Goal: Book appointment/travel/reservation

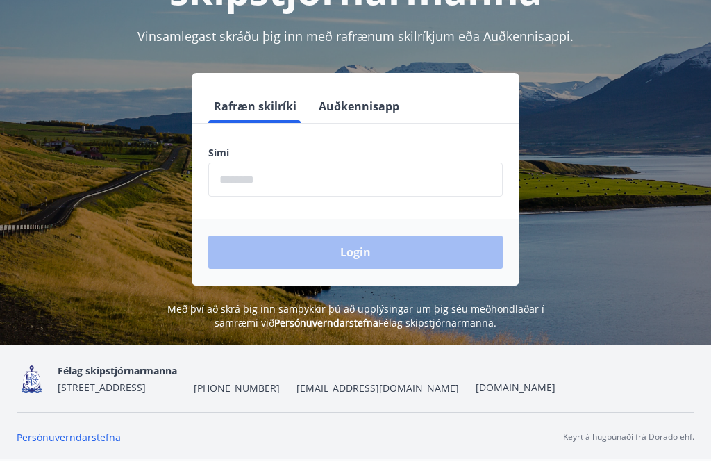
scroll to position [172, 0]
click at [253, 178] on input "phone" at bounding box center [355, 180] width 294 height 34
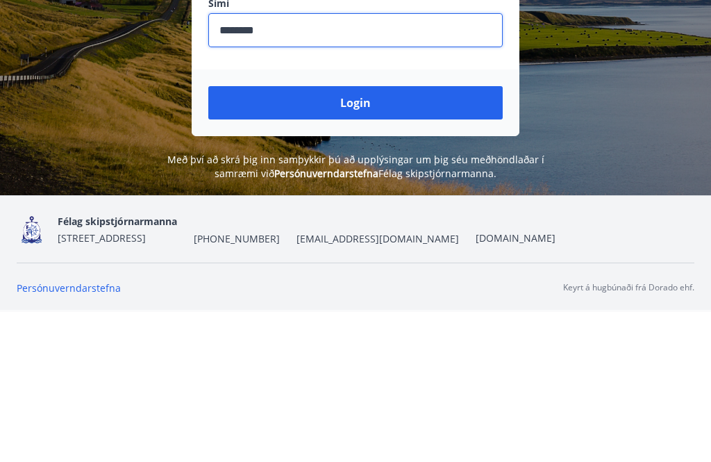
type input "********"
click at [392, 236] on button "Login" at bounding box center [355, 252] width 294 height 33
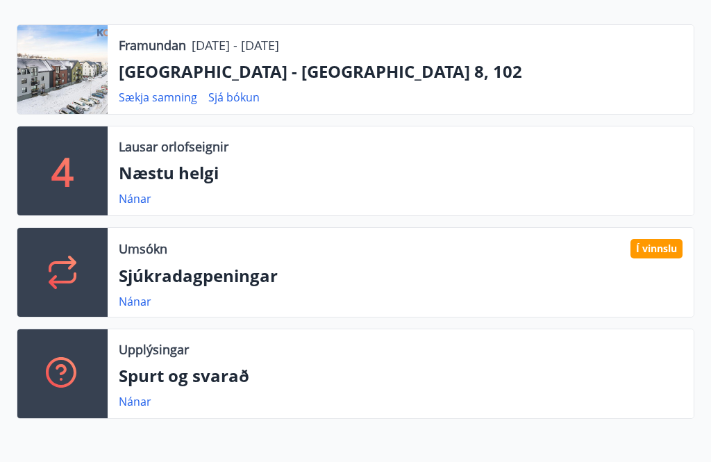
scroll to position [299, 0]
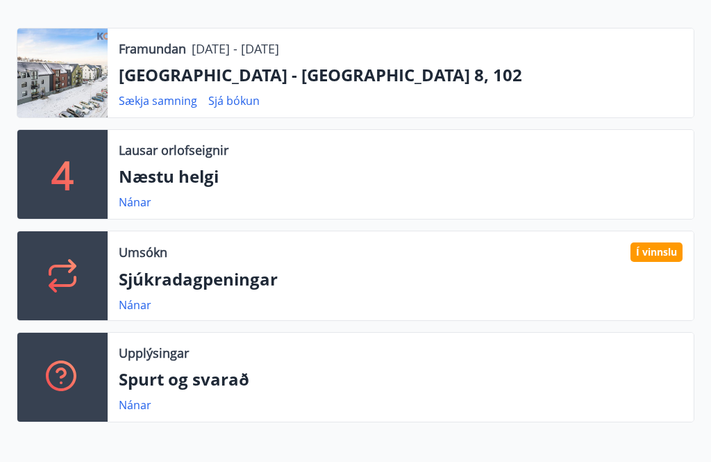
click at [149, 200] on link "Nánar" at bounding box center [135, 201] width 33 height 15
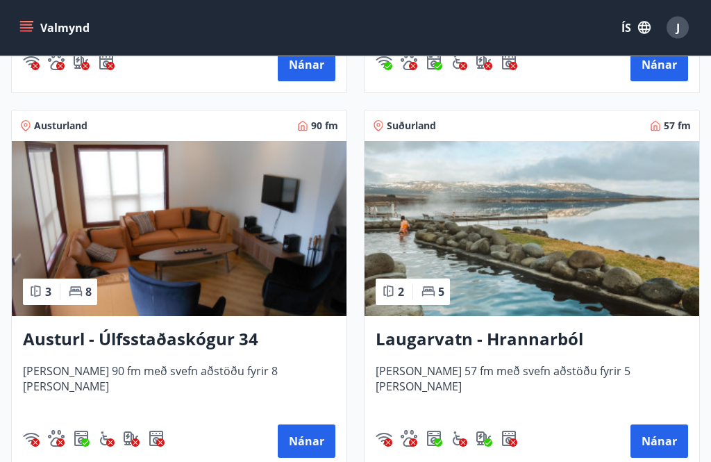
scroll to position [608, 0]
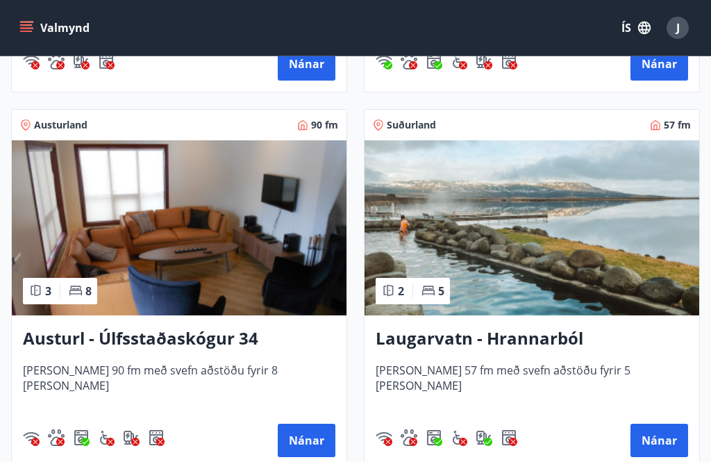
click at [158, 337] on h3 "Austurl - Úlfsstaðaskógur 34" at bounding box center [179, 338] width 312 height 25
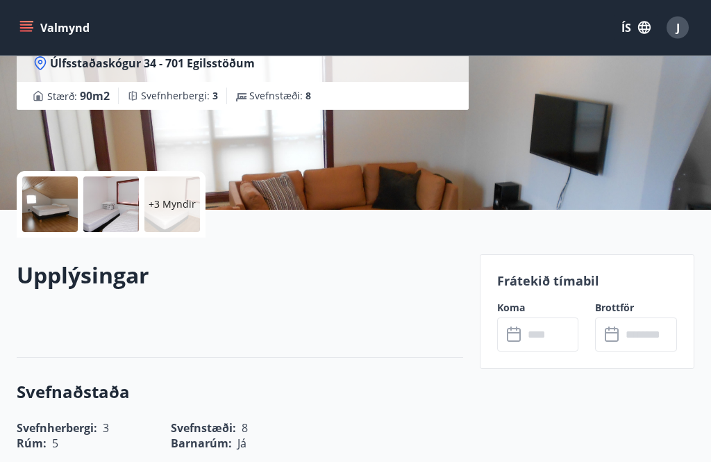
scroll to position [213, 0]
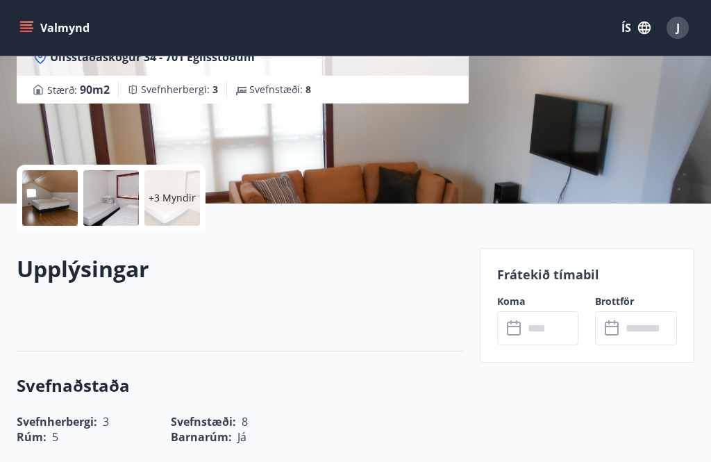
click at [539, 323] on input "text" at bounding box center [551, 328] width 56 height 34
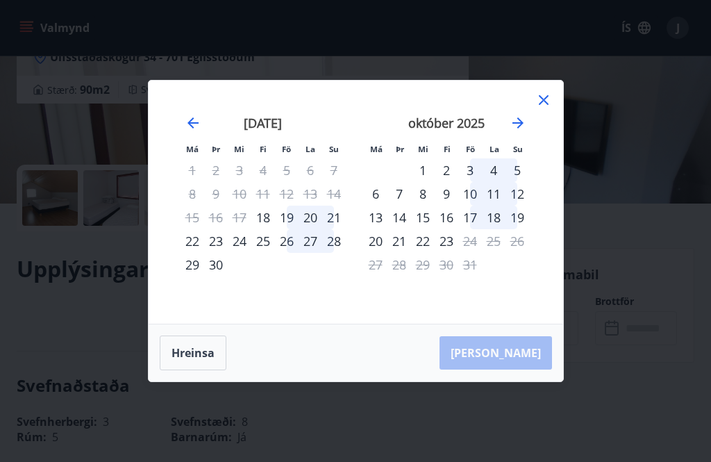
click at [294, 229] on div "19" at bounding box center [287, 217] width 24 height 24
click at [340, 229] on div "21" at bounding box center [334, 217] width 24 height 24
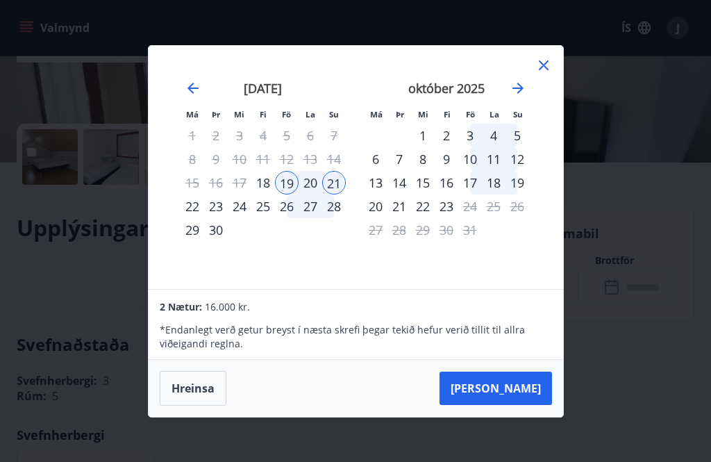
scroll to position [253, 0]
click at [541, 69] on icon at bounding box center [543, 65] width 17 height 17
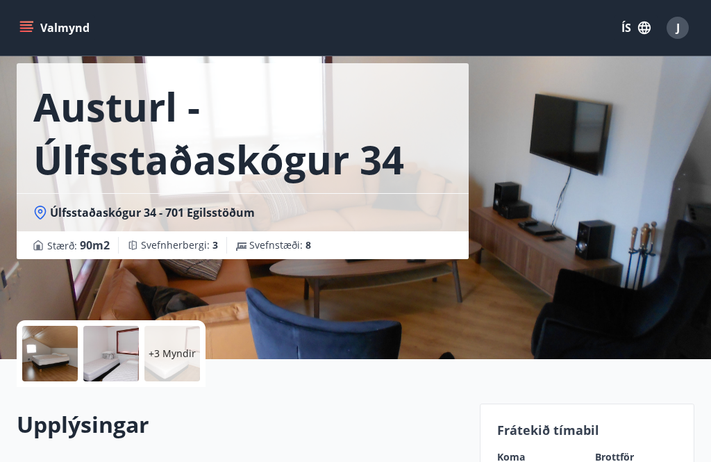
scroll to position [0, 0]
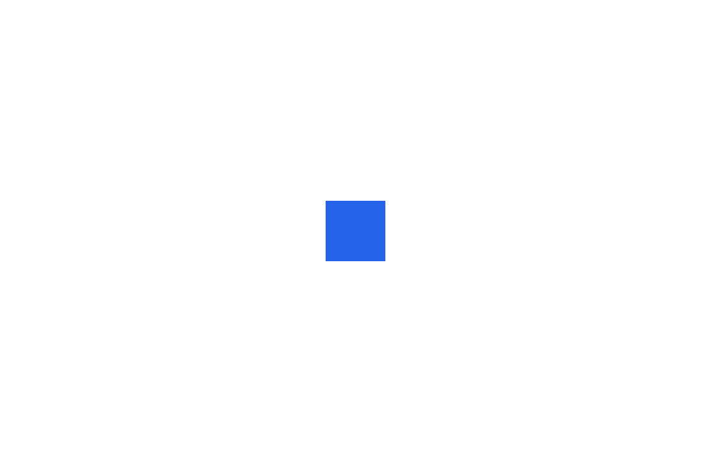
scroll to position [1, 0]
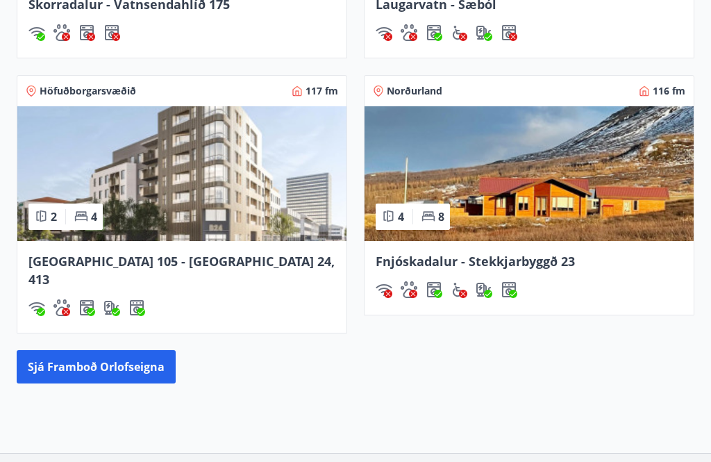
scroll to position [1422, 0]
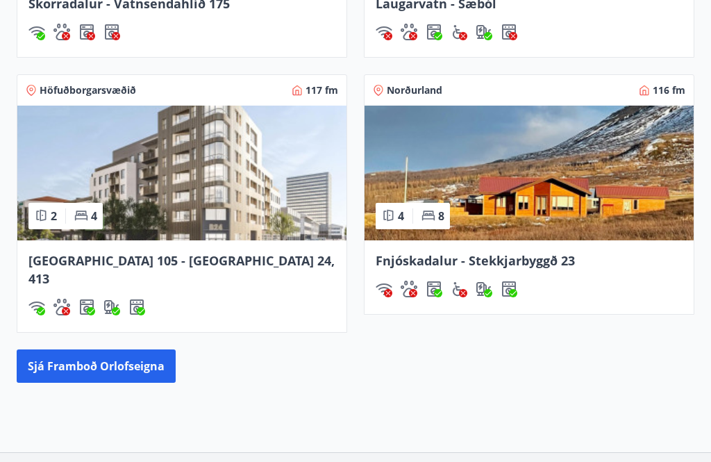
click at [517, 260] on span "Fnjóskadalur - Stekkjarbyggð 23" at bounding box center [475, 260] width 199 height 17
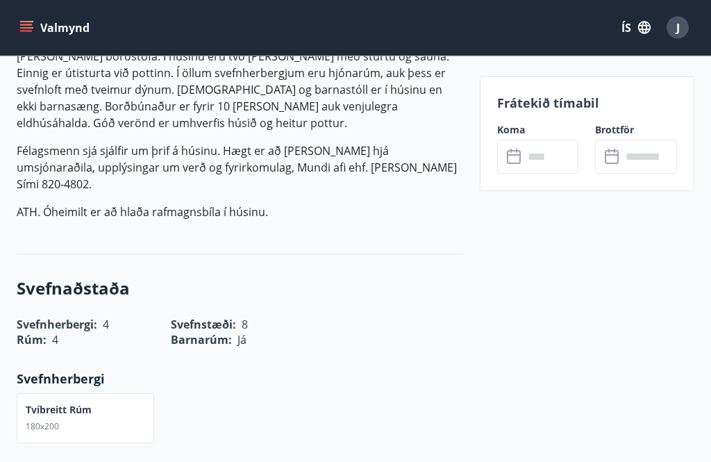
scroll to position [527, 0]
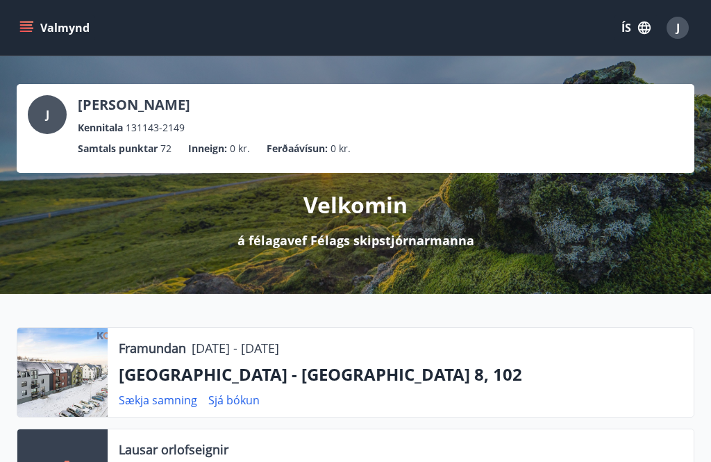
click at [45, 31] on button "Valmynd" at bounding box center [56, 27] width 78 height 25
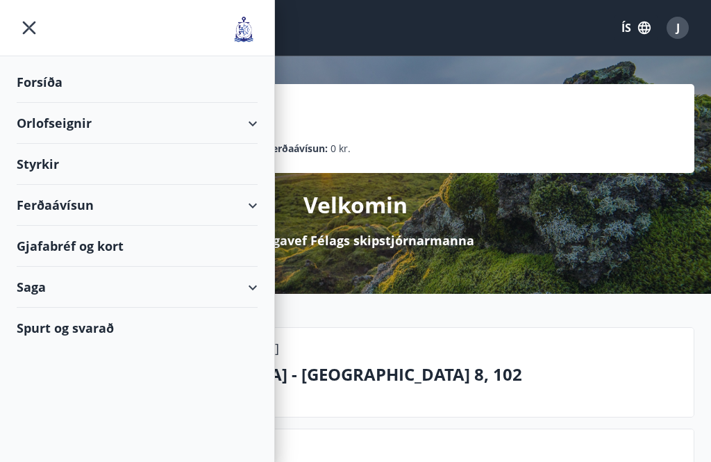
click at [94, 88] on div "Forsíða" at bounding box center [137, 82] width 241 height 41
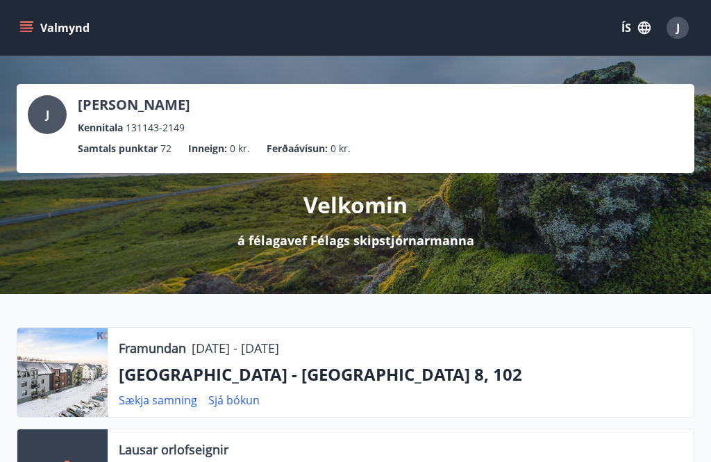
click at [34, 29] on button "Valmynd" at bounding box center [56, 27] width 78 height 25
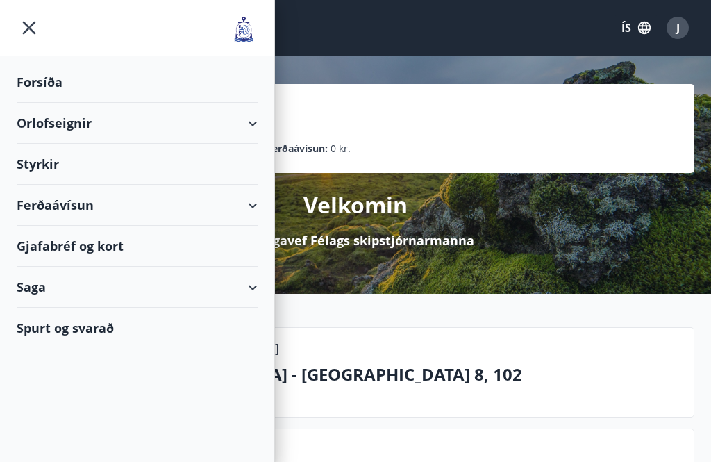
click at [101, 130] on div "Orlofseignir" at bounding box center [137, 123] width 241 height 41
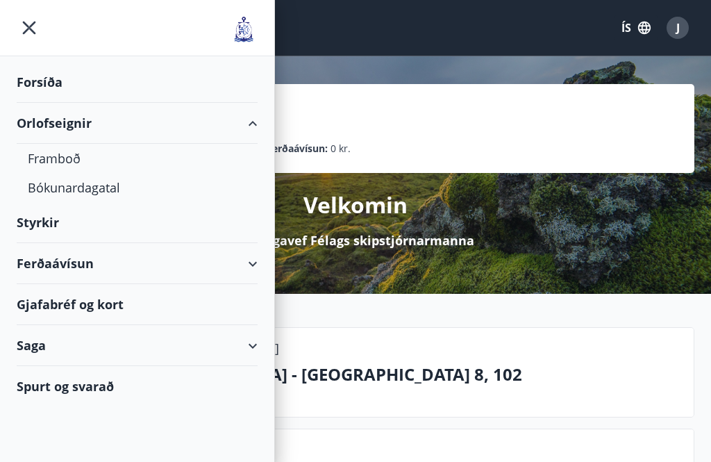
click at [112, 194] on div "Bókunardagatal" at bounding box center [137, 187] width 219 height 29
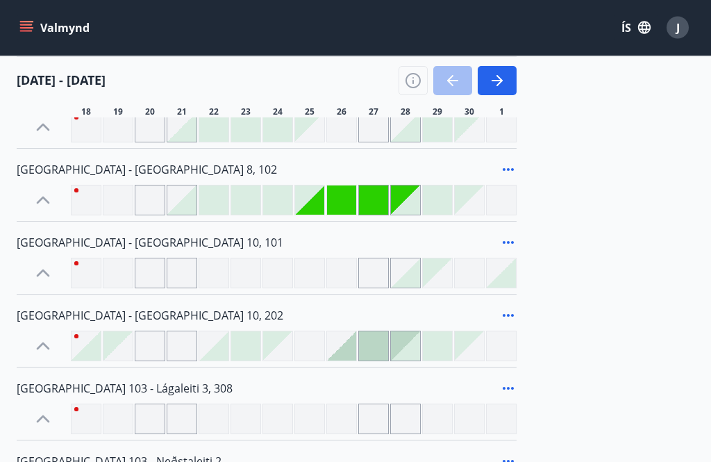
scroll to position [653, 0]
click at [320, 280] on div at bounding box center [309, 273] width 31 height 31
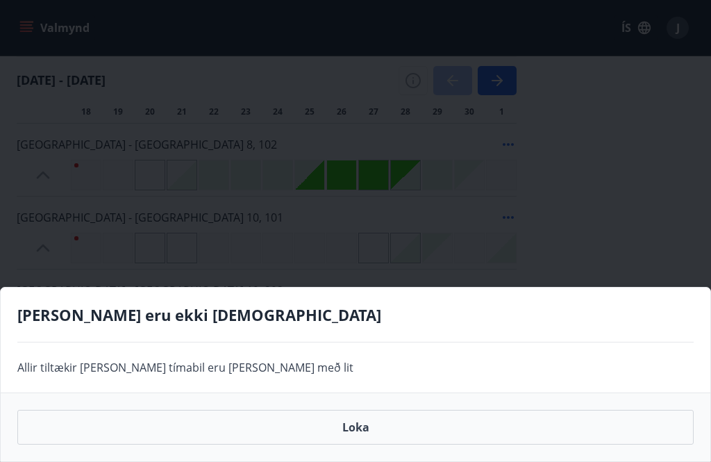
scroll to position [677, 0]
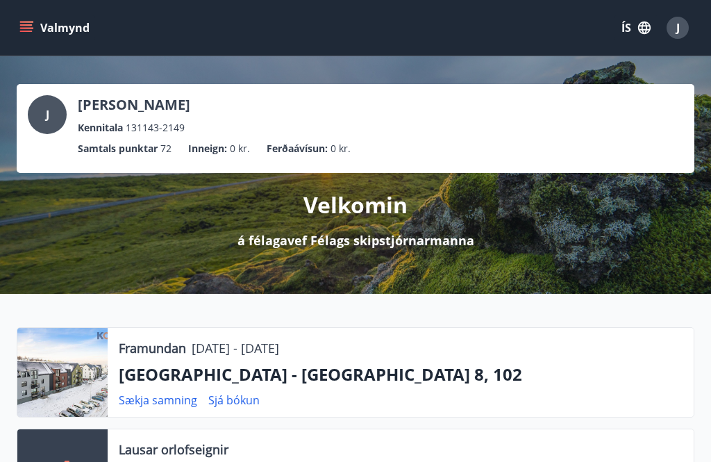
click at [35, 32] on button "Valmynd" at bounding box center [56, 27] width 78 height 25
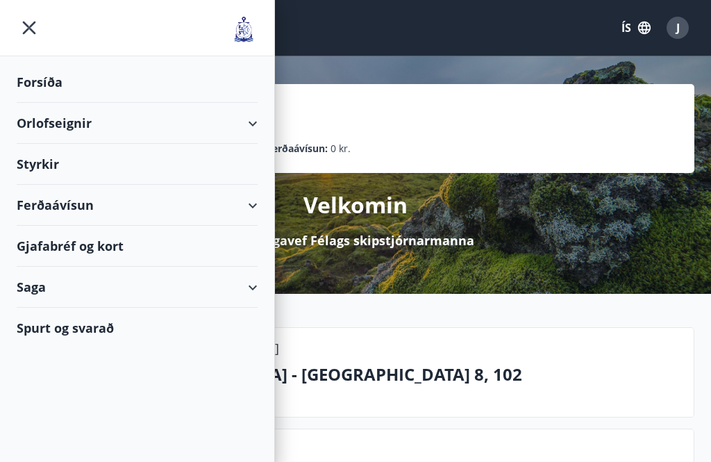
click at [98, 126] on div "Orlofseignir" at bounding box center [137, 123] width 241 height 41
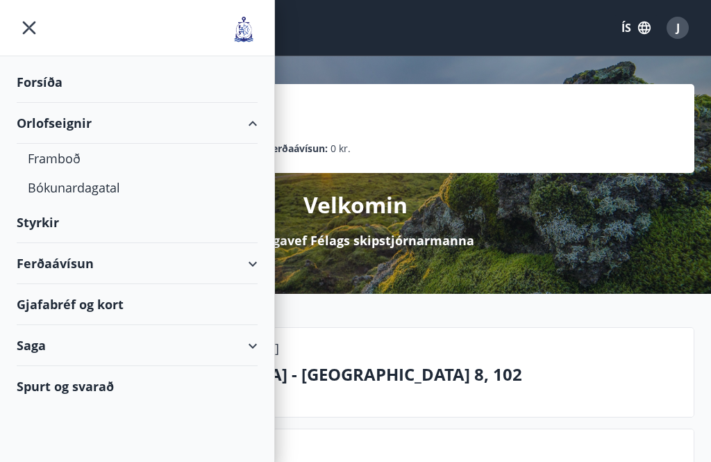
click at [96, 193] on div "Bókunardagatal" at bounding box center [137, 187] width 219 height 29
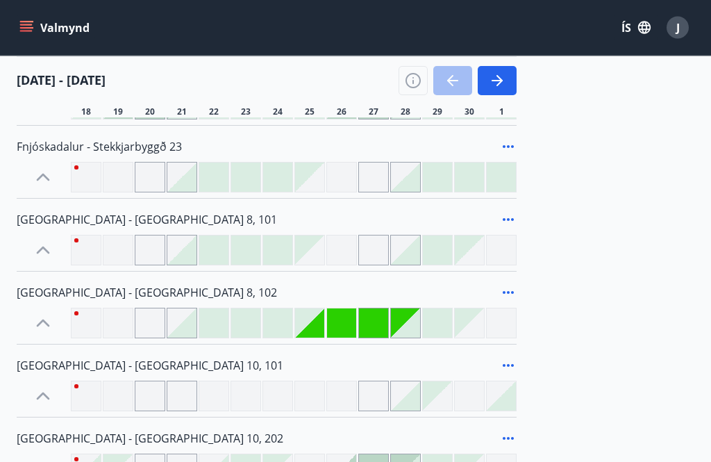
scroll to position [526, 0]
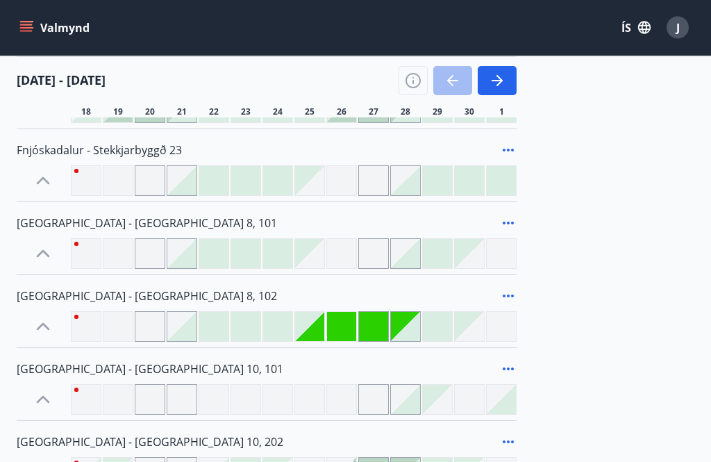
click at [319, 326] on div at bounding box center [309, 326] width 29 height 29
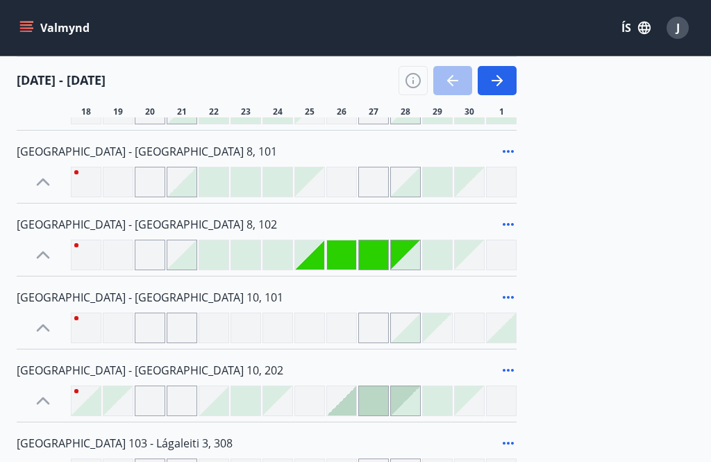
scroll to position [597, 0]
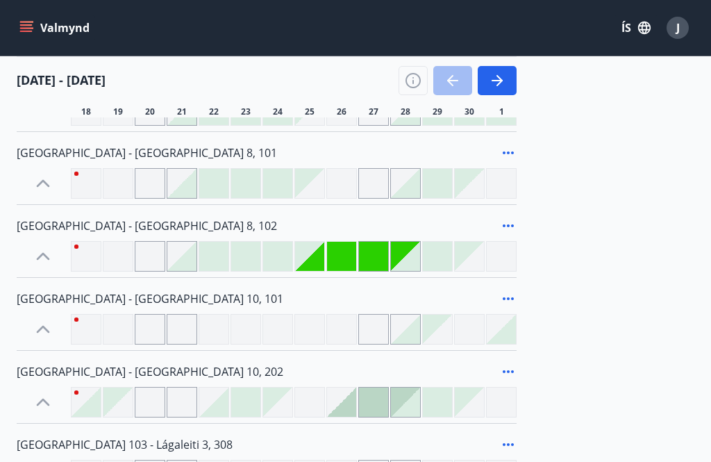
click at [318, 256] on div at bounding box center [309, 256] width 29 height 29
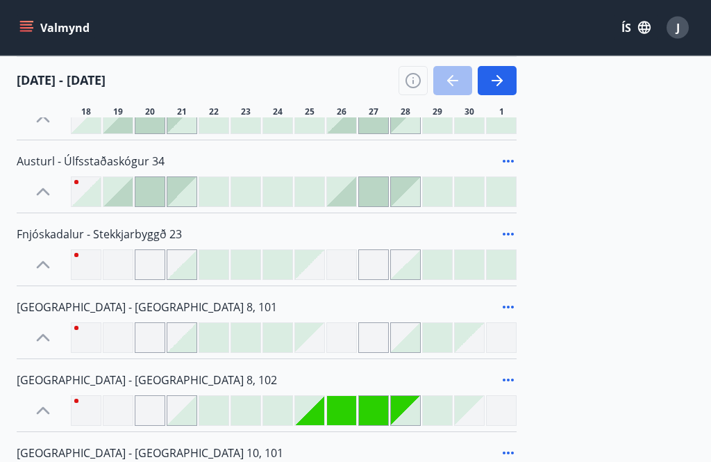
scroll to position [444, 0]
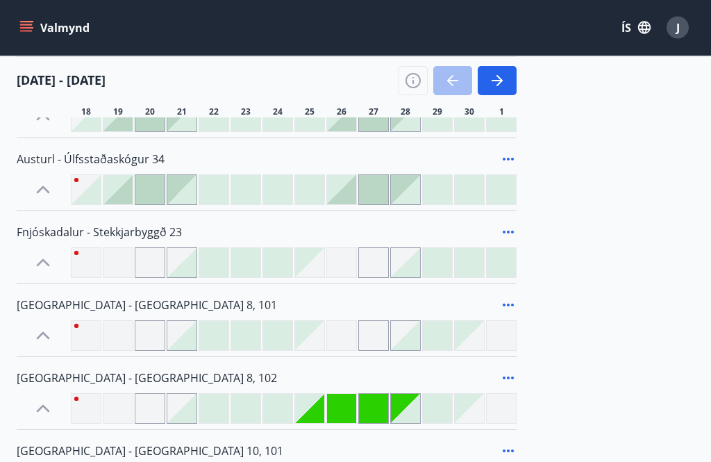
click at [321, 264] on div at bounding box center [309, 263] width 29 height 29
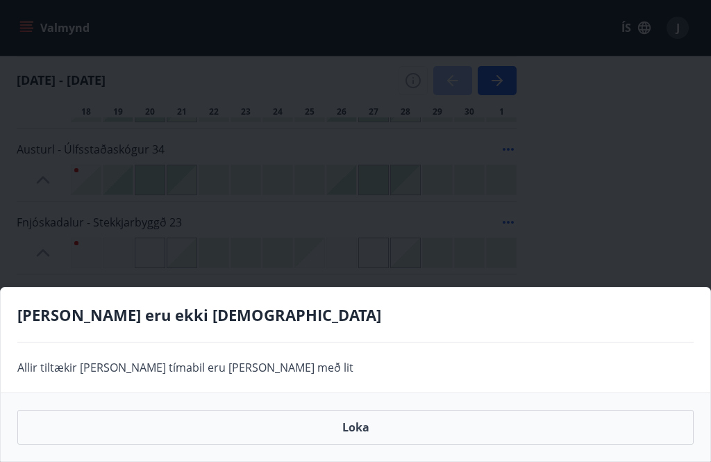
scroll to position [454, 0]
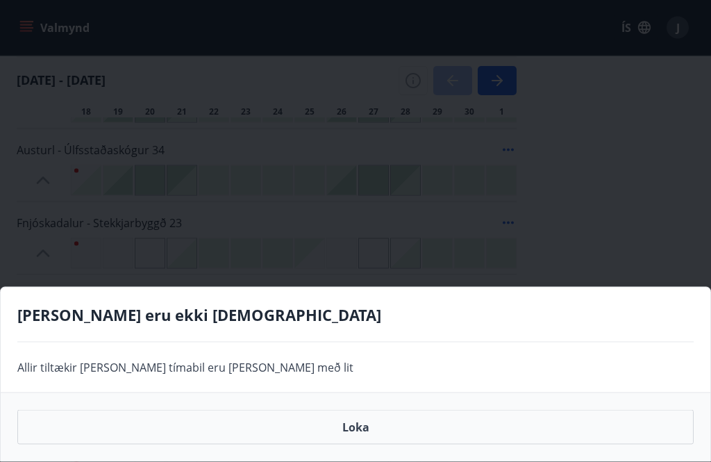
click at [643, 175] on div "Gráir dagar eru ekki bókanlegir Allir tiltækir dagar eða tímabil eru merkt með …" at bounding box center [355, 231] width 711 height 462
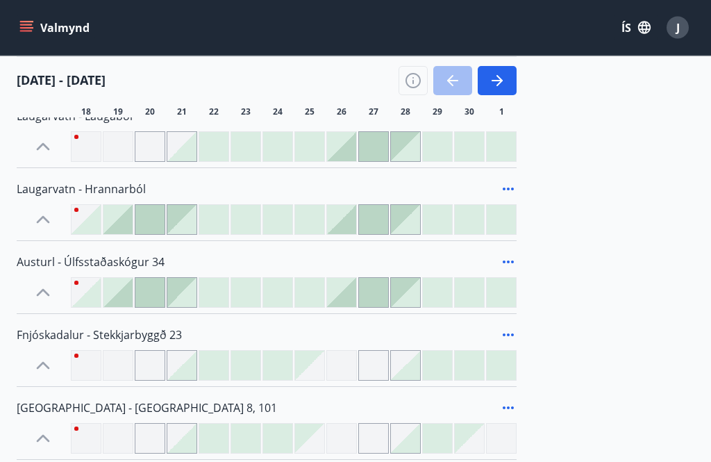
scroll to position [342, 0]
click at [350, 290] on div at bounding box center [341, 292] width 29 height 29
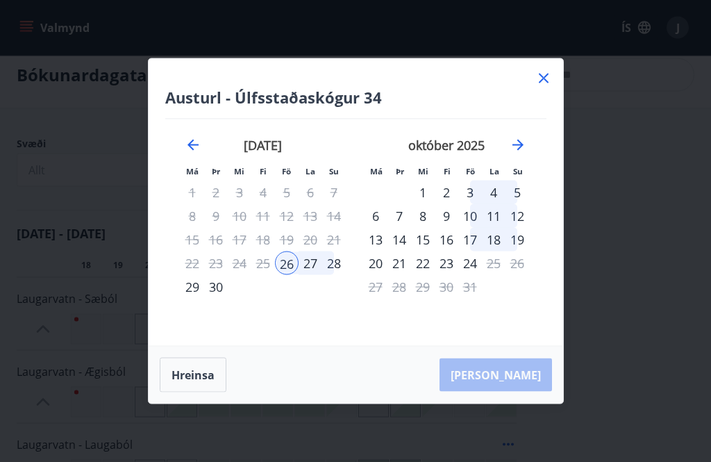
scroll to position [0, 0]
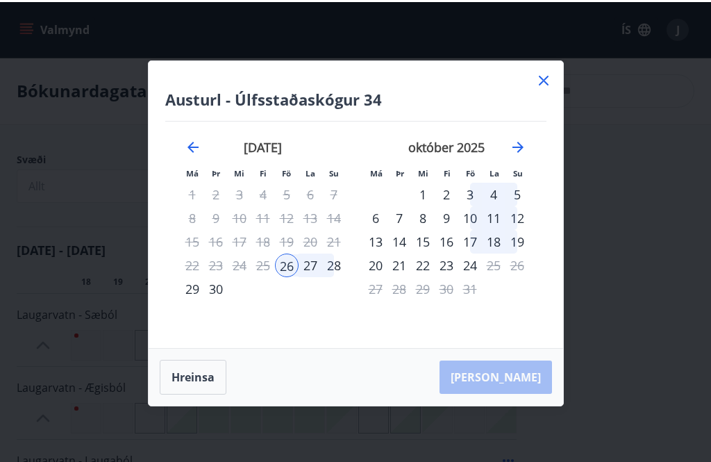
click at [553, 71] on div "Austurl - Úlfsstaðaskógur 34 Má Þr Mi Fi Fö La Su Má Þr Mi Fi Fö La Su ágúst 20…" at bounding box center [356, 202] width 414 height 287
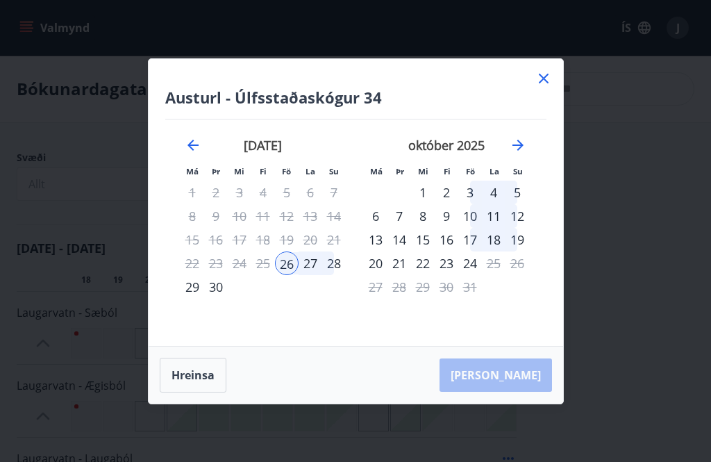
click at [543, 78] on icon at bounding box center [544, 79] width 10 height 10
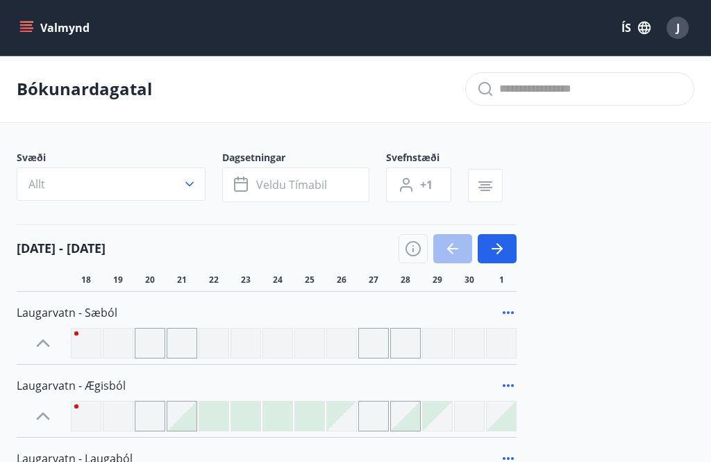
click at [545, 81] on input "text" at bounding box center [590, 89] width 183 height 22
type input "*"
click at [617, 153] on div "Svæði Allt Dagsetningar Veldu tímabil Svefnstæði +1" at bounding box center [355, 179] width 677 height 57
